Goal: Information Seeking & Learning: Learn about a topic

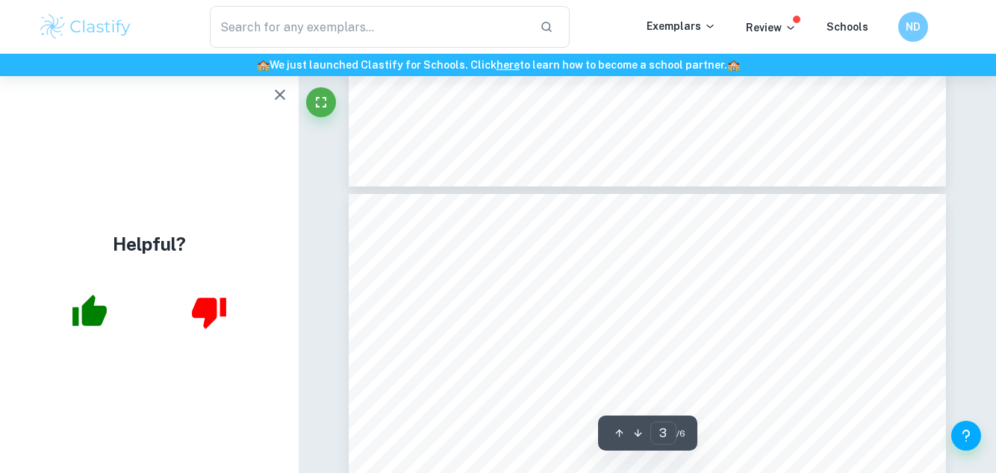
type input "4"
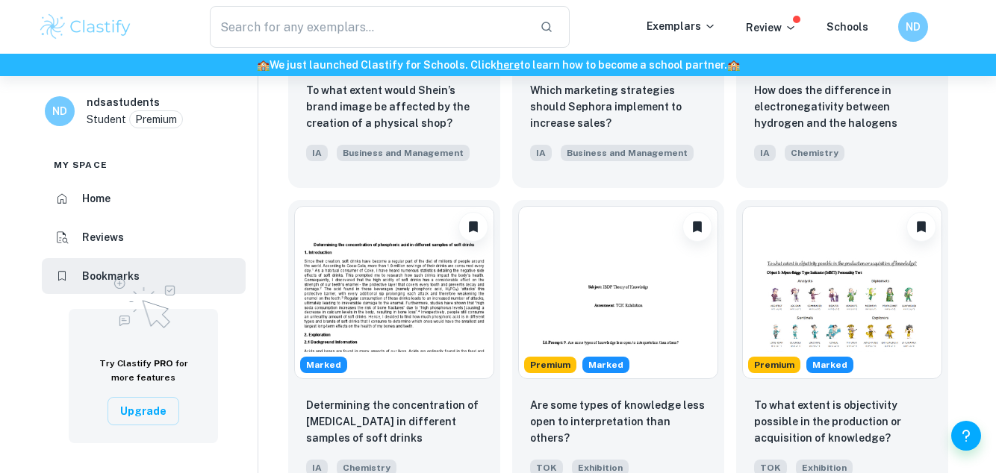
scroll to position [275, 0]
click at [676, 345] on img at bounding box center [618, 292] width 200 height 173
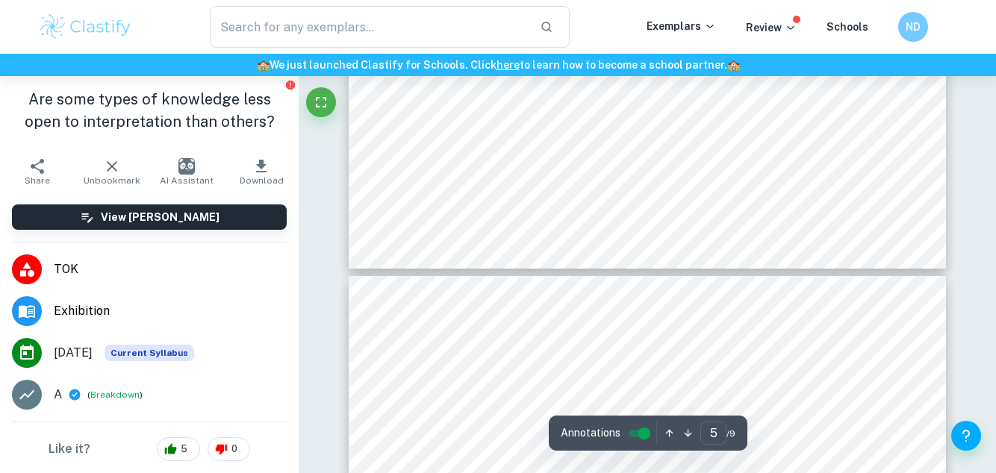
type input "6"
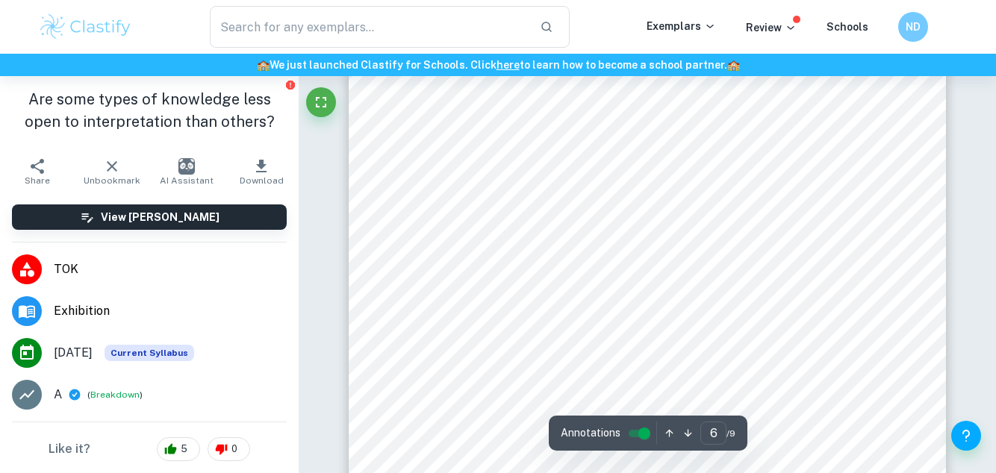
scroll to position [4413, 0]
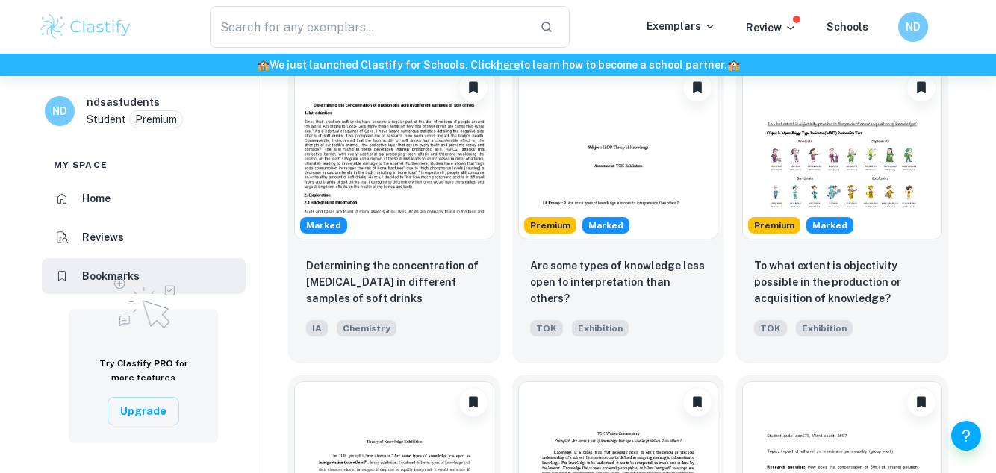
scroll to position [415, 0]
click at [788, 276] on p "To what extent is objectivity possible in the production or acquisition of know…" at bounding box center [842, 281] width 176 height 49
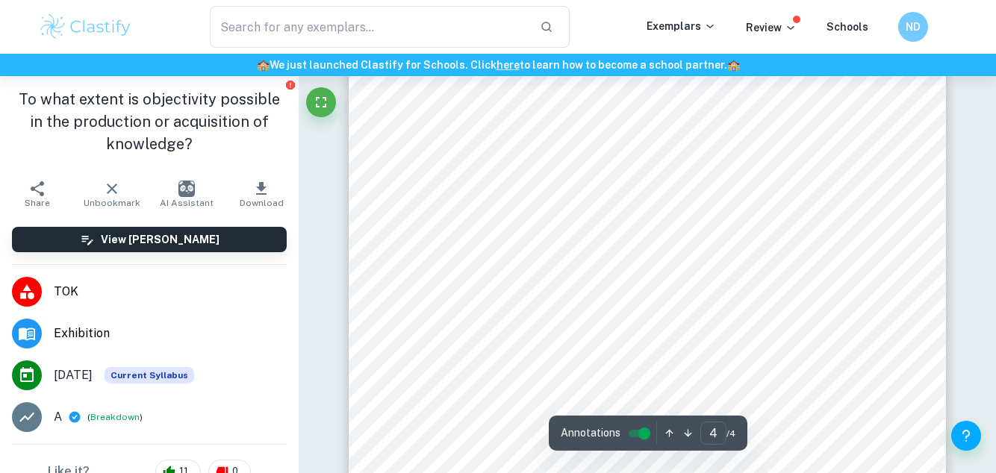
scroll to position [3062, 0]
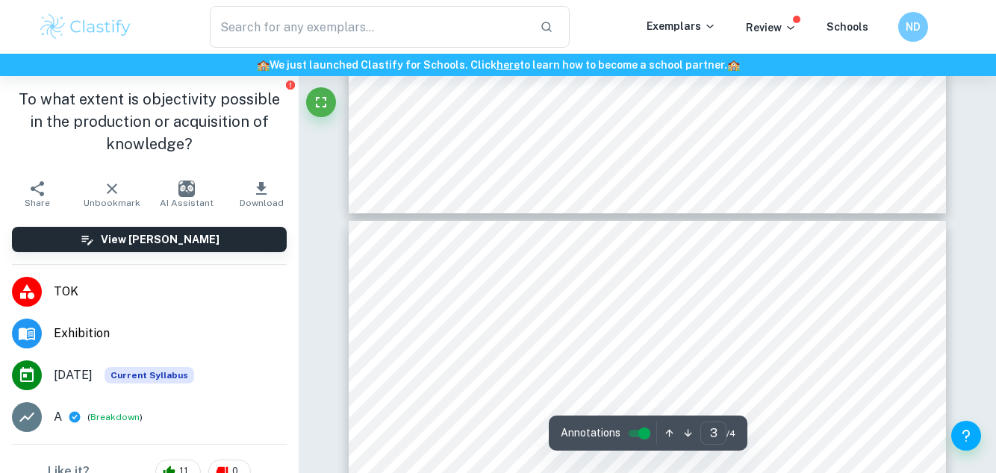
type input "2"
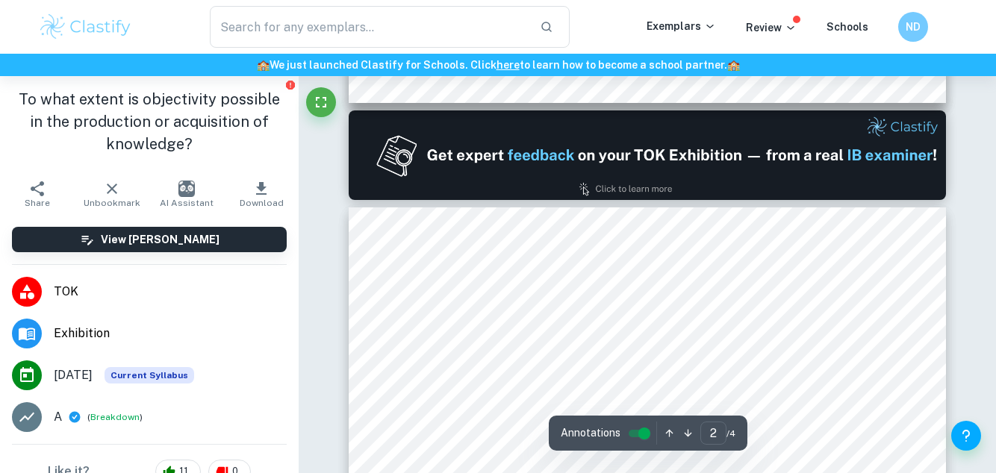
scroll to position [830, 0]
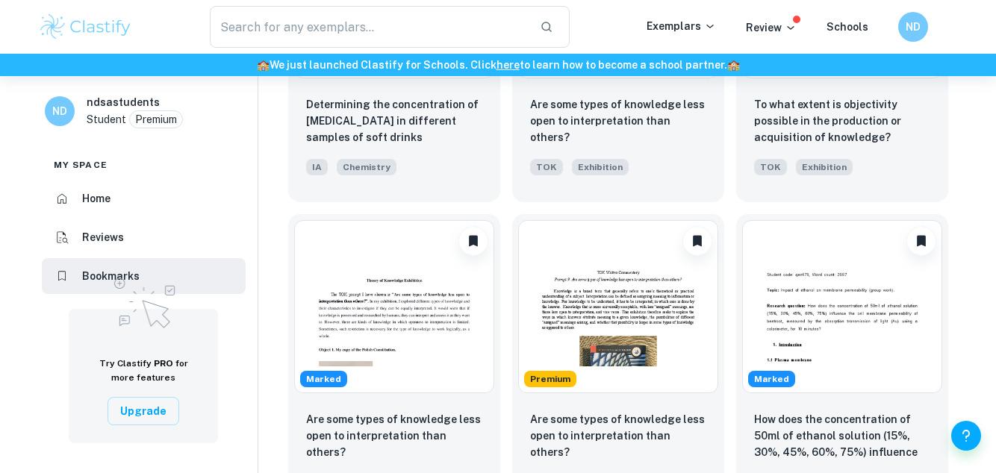
scroll to position [593, 0]
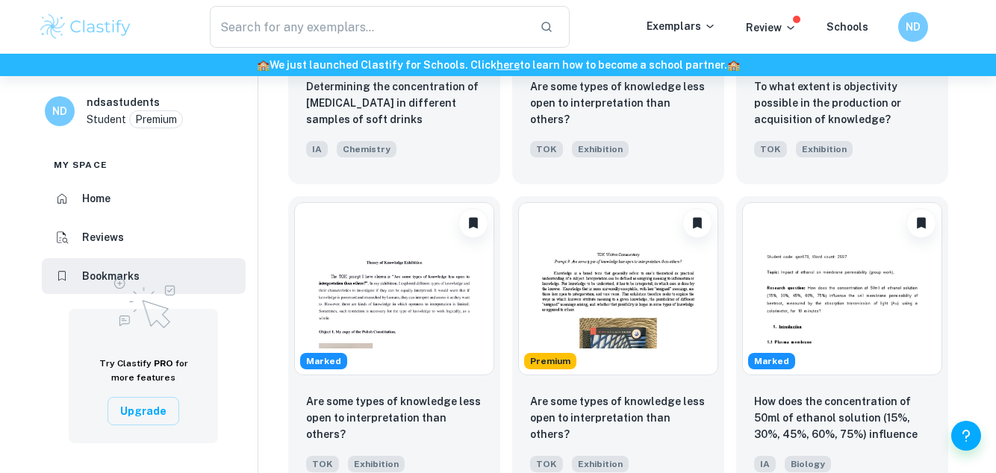
click at [395, 405] on p "Are some types of knowledge less open to interpretation than others?" at bounding box center [394, 417] width 176 height 49
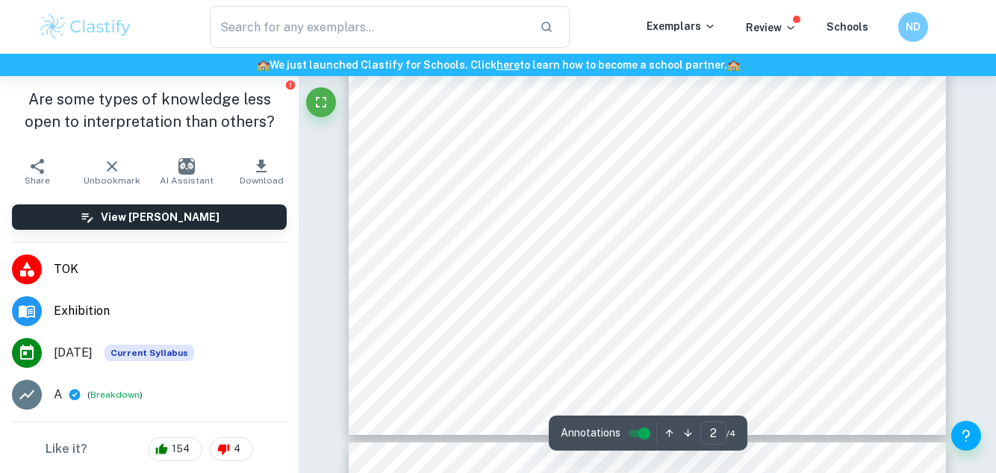
scroll to position [1461, 0]
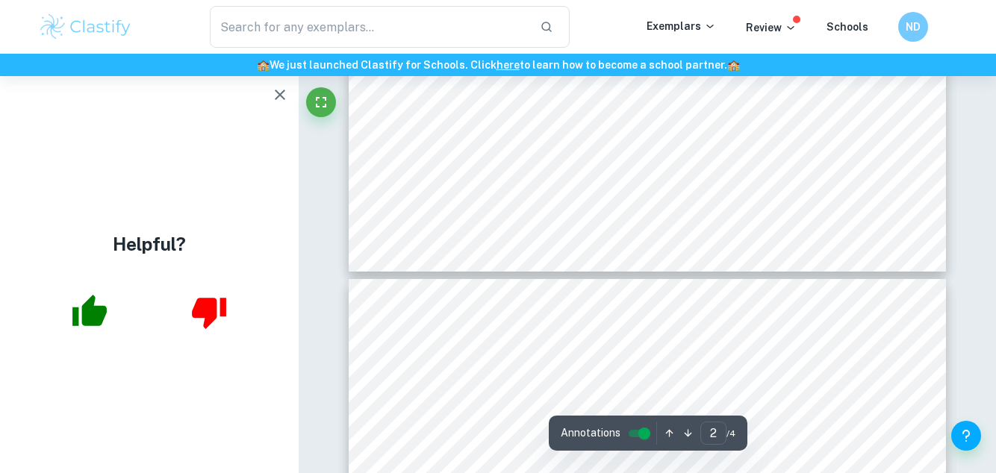
type input "3"
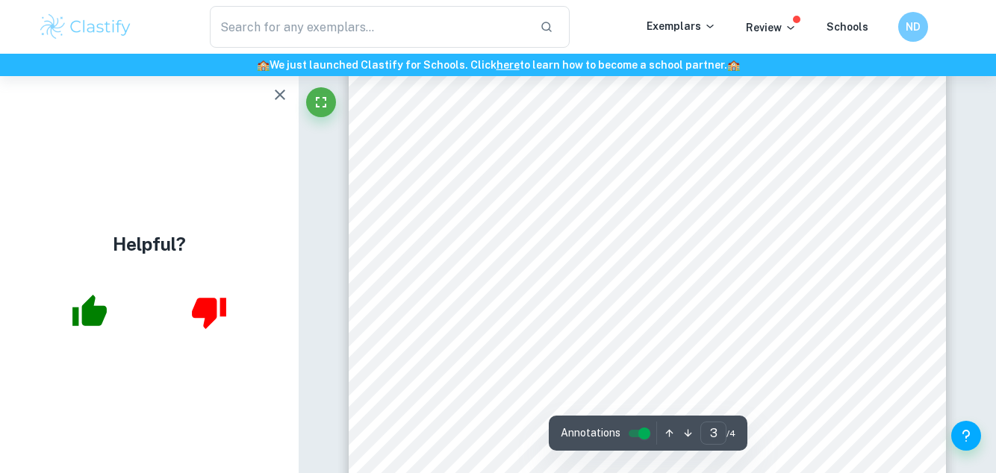
scroll to position [2150, 0]
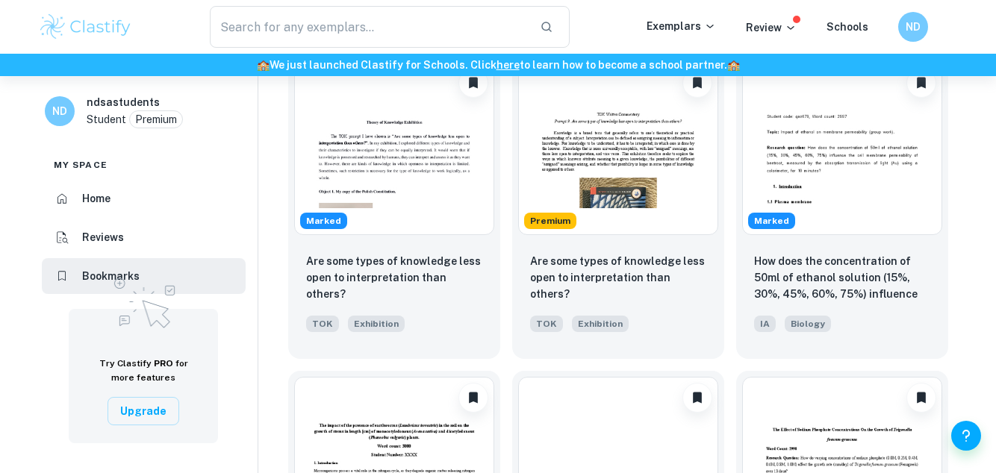
scroll to position [735, 0]
click at [414, 298] on div "Are some types of knowledge less open to interpretation than others?" at bounding box center [394, 277] width 176 height 51
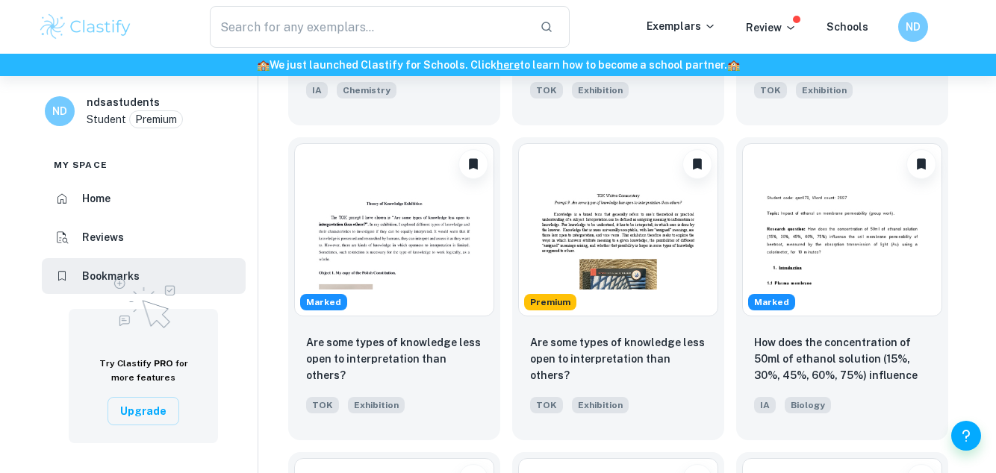
scroll to position [653, 0]
click at [643, 372] on div "Are some types of knowledge less open to interpretation than others?" at bounding box center [618, 359] width 176 height 51
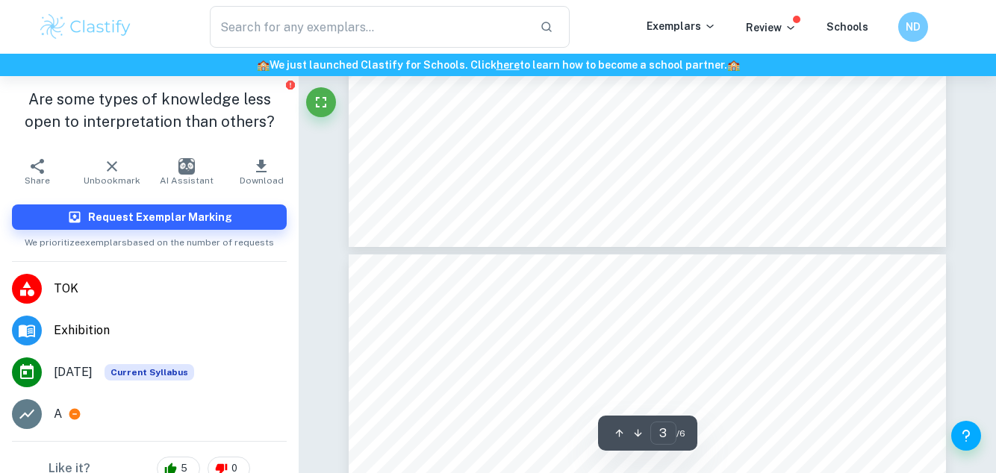
type input "4"
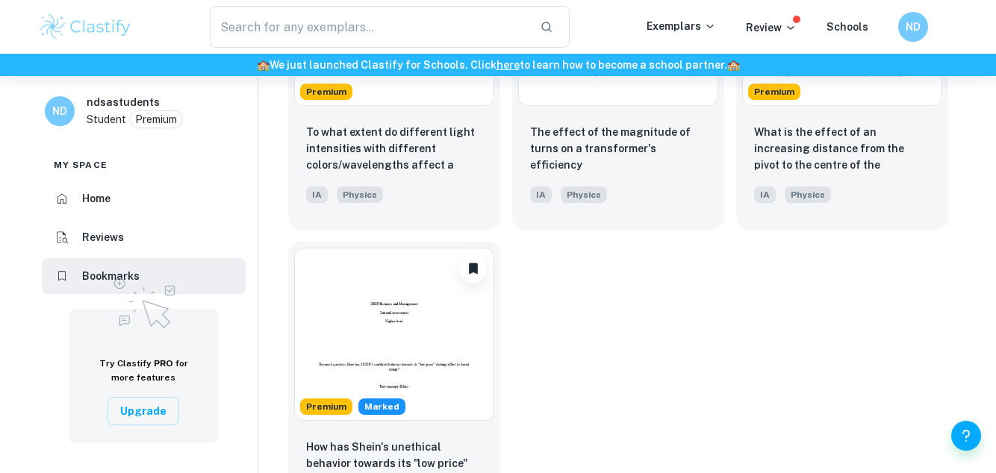
scroll to position [2458, 0]
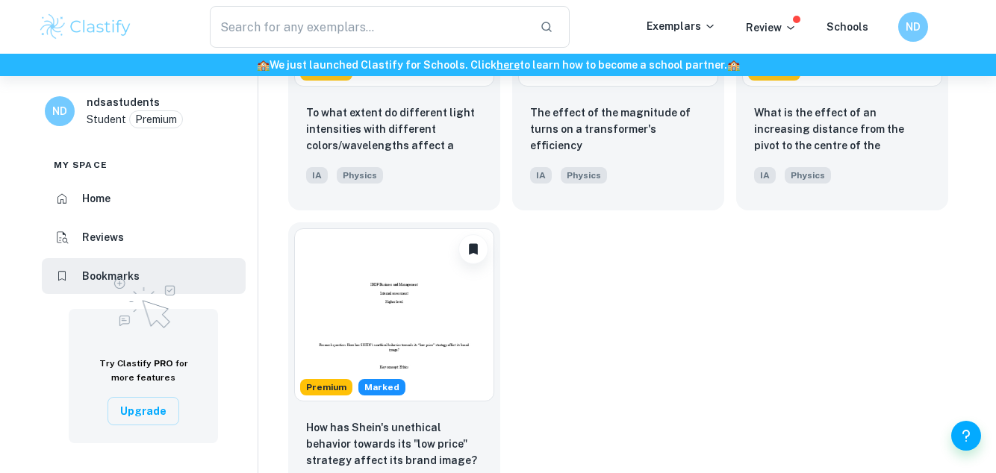
click at [373, 224] on div "Premium Marked" at bounding box center [394, 314] width 212 height 185
